Goal: Information Seeking & Learning: Check status

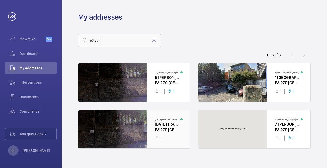
type input "e3 2zf"
click at [173, 127] on div at bounding box center [134, 129] width 112 height 38
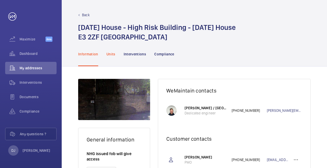
click at [109, 47] on div "Units" at bounding box center [111, 54] width 9 height 24
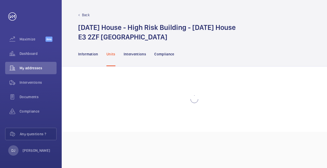
click at [110, 52] on p "Units" at bounding box center [111, 53] width 9 height 5
click at [134, 51] on p "Interventions" at bounding box center [135, 53] width 23 height 5
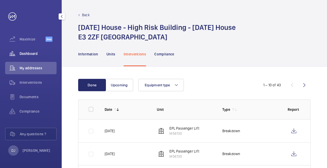
click at [44, 56] on div "Dashboard" at bounding box center [30, 53] width 51 height 12
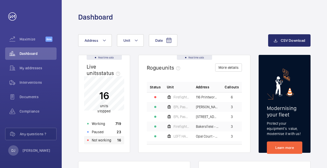
click at [100, 143] on div "Not working 16" at bounding box center [104, 140] width 40 height 8
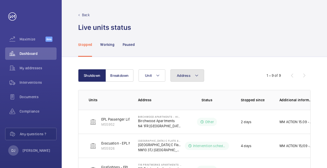
click at [184, 78] on button "Address" at bounding box center [188, 75] width 34 height 12
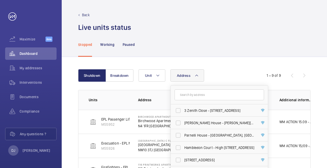
click at [192, 94] on input "text" at bounding box center [220, 94] width 90 height 11
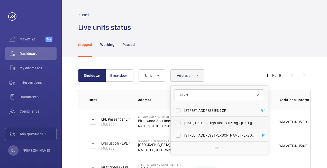
type input "e3 2zf"
click at [199, 122] on span "[DATE] House - High Risk Building - [DATE][GEOGRAPHIC_DATA]" at bounding box center [219, 122] width 71 height 5
click at [183, 122] on input "[DATE] House - High Risk Building - [DATE][GEOGRAPHIC_DATA]" at bounding box center [178, 123] width 10 height 10
checkbox input "true"
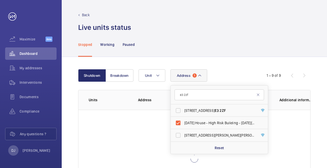
click at [224, 65] on div "Shutdown Breakdown Address 1 e3 2zf 1 [GEOGRAPHIC_DATA] - 1 [GEOGRAPHIC_DATA] […" at bounding box center [195, 138] width 266 height 163
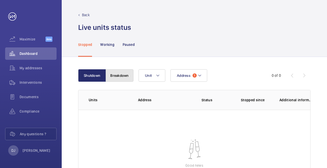
click at [107, 74] on button "Breakdown" at bounding box center [120, 75] width 28 height 12
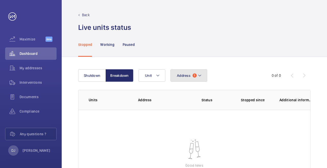
click at [188, 76] on span "Address" at bounding box center [184, 75] width 14 height 4
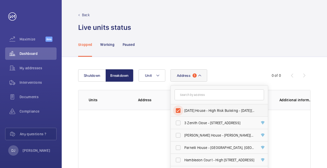
click at [183, 112] on input "[DATE] House - High Risk Building - [DATE][GEOGRAPHIC_DATA]" at bounding box center [178, 110] width 10 height 10
checkbox input "false"
click at [195, 98] on input "text" at bounding box center [220, 94] width 90 height 11
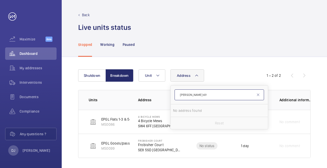
type input "[PERSON_NAME] stre"
drag, startPoint x: 209, startPoint y: 94, endPoint x: 174, endPoint y: 96, distance: 35.3
click at [174, 96] on form "[PERSON_NAME] stre" at bounding box center [219, 94] width 97 height 19
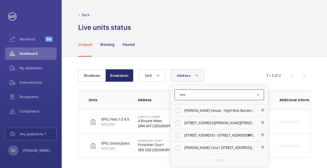
type input "w1w"
click at [196, 109] on span "[PERSON_NAME] House - High Risk Building - [PERSON_NAME][GEOGRAPHIC_DATA]" at bounding box center [219, 110] width 71 height 5
click at [183, 109] on input "[PERSON_NAME] House - High Risk Building - [PERSON_NAME][GEOGRAPHIC_DATA]" at bounding box center [178, 110] width 10 height 10
checkbox input "true"
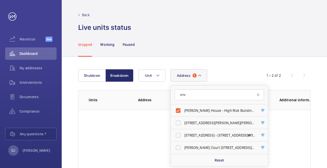
click at [229, 69] on div "Address 1 w1w [PERSON_NAME][GEOGRAPHIC_DATA] - [GEOGRAPHIC_DATA] - [PERSON_NAME…" at bounding box center [194, 75] width 110 height 12
